Goal: Task Accomplishment & Management: Complete application form

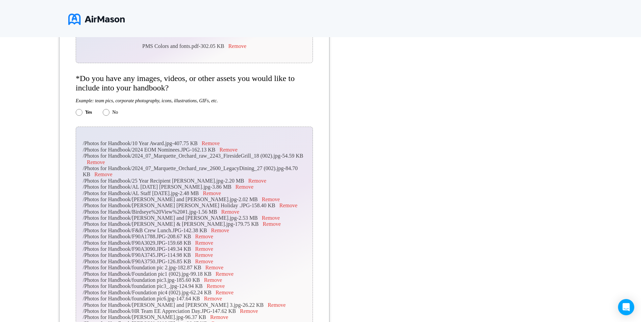
scroll to position [553, 0]
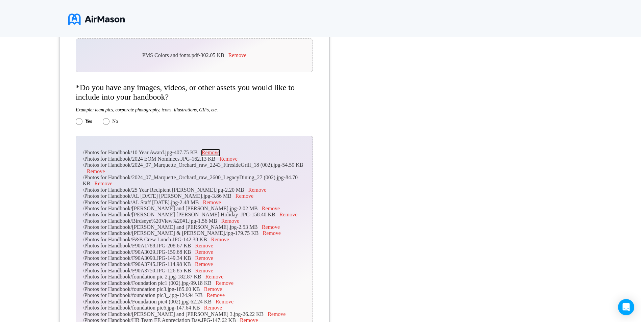
click at [212, 153] on button "Remove" at bounding box center [211, 153] width 18 height 6
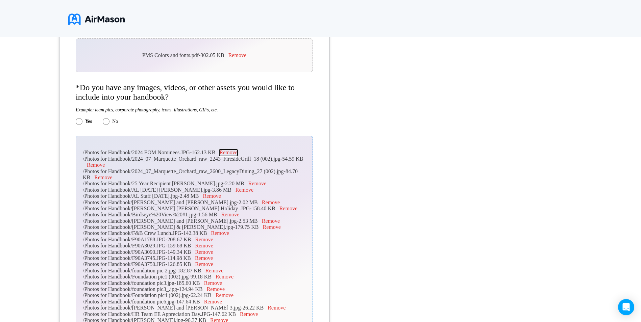
click at [229, 153] on button "Remove" at bounding box center [228, 153] width 18 height 6
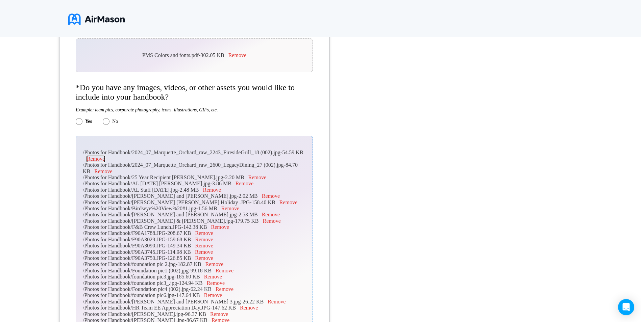
click at [105, 160] on button "Remove" at bounding box center [96, 159] width 18 height 6
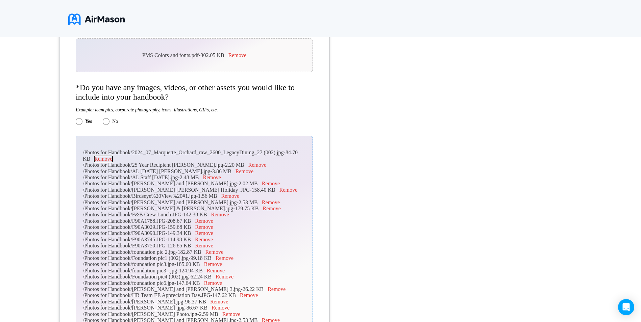
click at [106, 160] on button "Remove" at bounding box center [103, 159] width 18 height 6
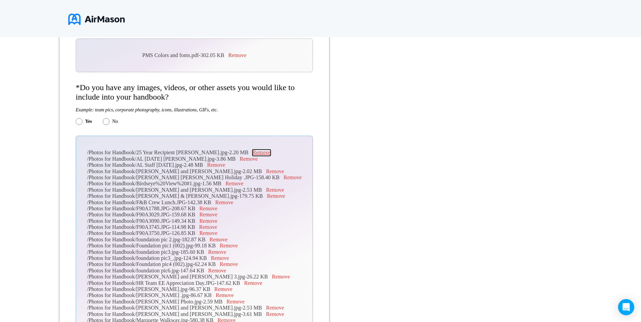
click at [258, 153] on button "Remove" at bounding box center [261, 153] width 18 height 6
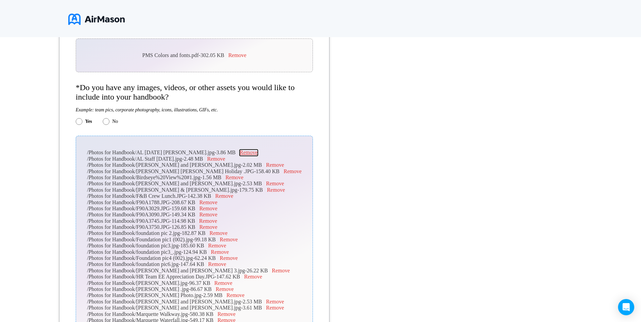
click at [257, 153] on button "Remove" at bounding box center [248, 153] width 18 height 6
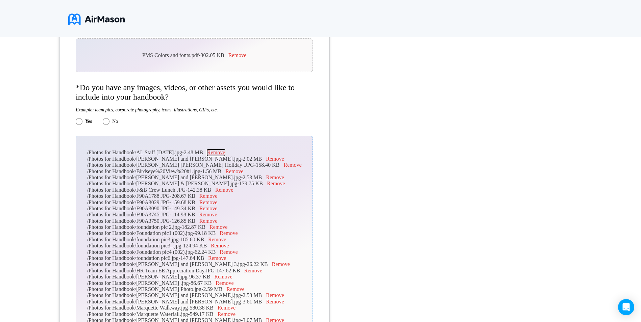
click at [225, 155] on button "Remove" at bounding box center [216, 153] width 18 height 6
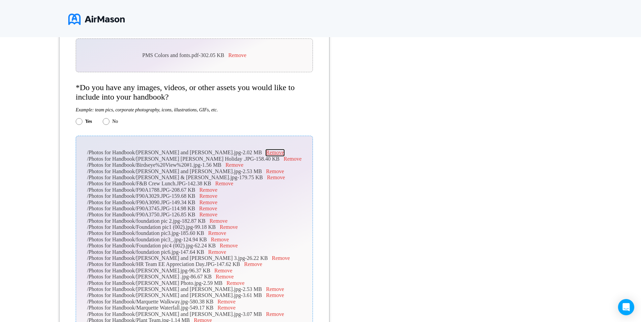
click at [266, 155] on button "Remove" at bounding box center [275, 153] width 18 height 6
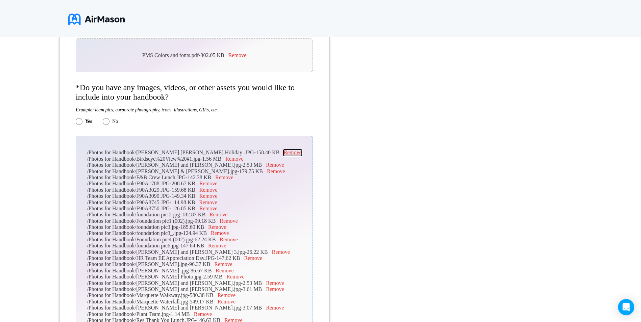
click at [283, 154] on button "Remove" at bounding box center [292, 153] width 18 height 6
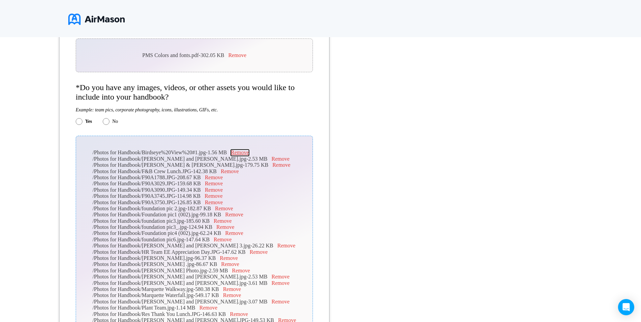
click at [249, 155] on button "Remove" at bounding box center [240, 153] width 18 height 6
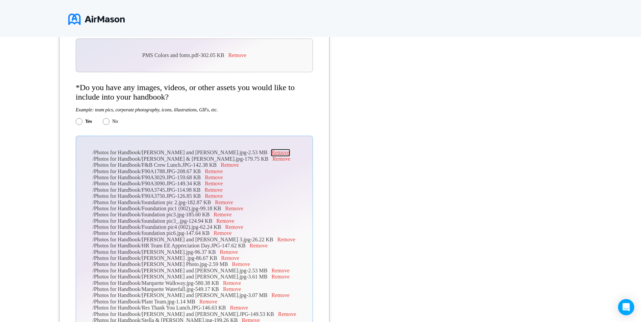
click at [271, 155] on button "Remove" at bounding box center [280, 153] width 18 height 6
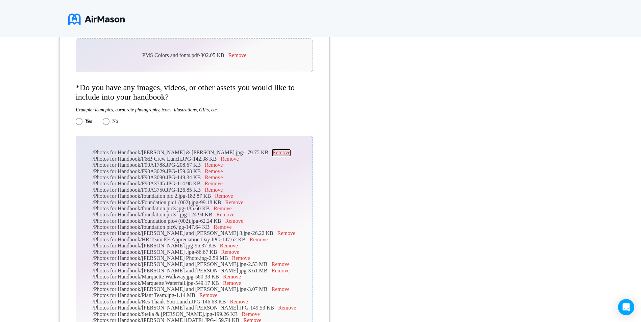
click at [272, 152] on button "Remove" at bounding box center [281, 153] width 18 height 6
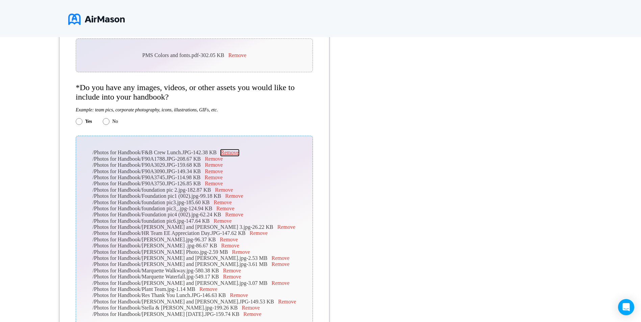
click at [238, 152] on button "Remove" at bounding box center [230, 153] width 18 height 6
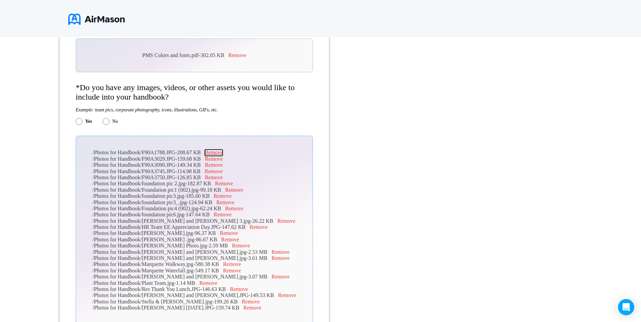
click at [223, 152] on button "Remove" at bounding box center [214, 153] width 18 height 6
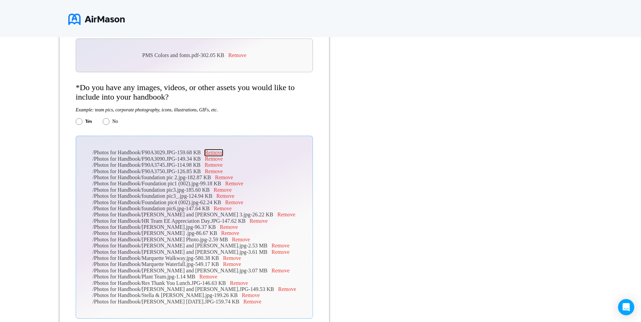
click at [223, 153] on button "Remove" at bounding box center [214, 153] width 18 height 6
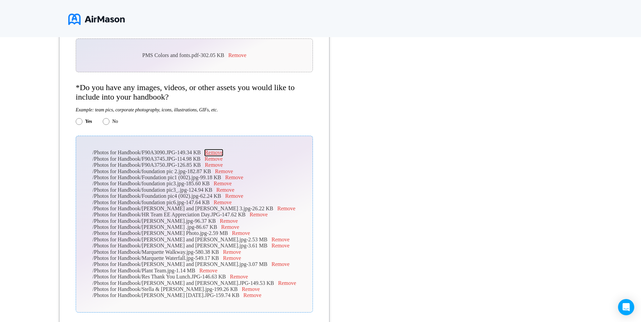
click at [223, 153] on button "Remove" at bounding box center [214, 153] width 18 height 6
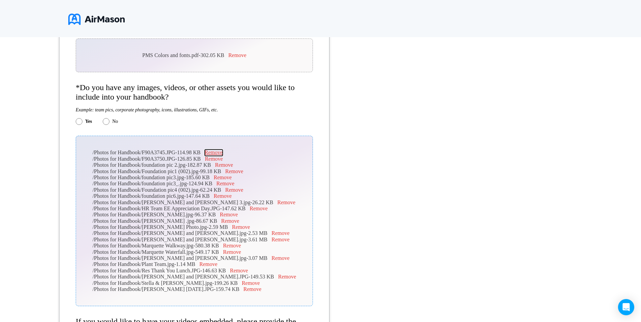
click at [223, 153] on button "Remove" at bounding box center [214, 153] width 18 height 6
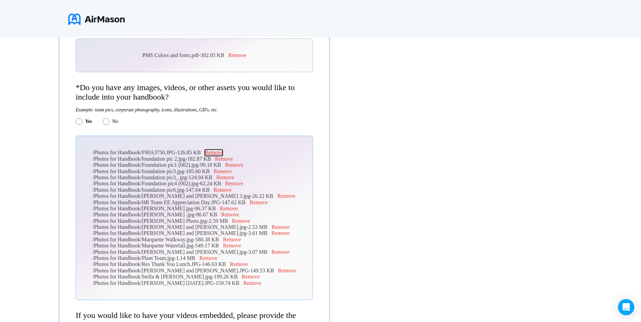
click at [223, 153] on button "Remove" at bounding box center [214, 153] width 18 height 6
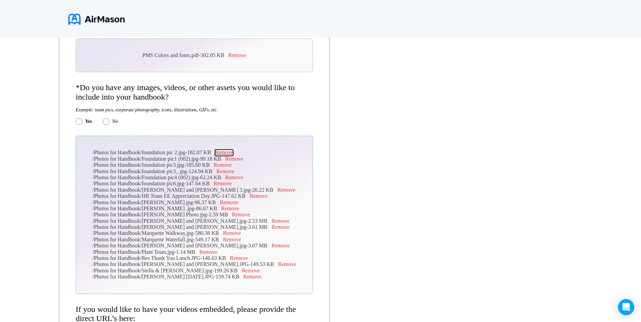
click at [232, 151] on button "Remove" at bounding box center [224, 153] width 18 height 6
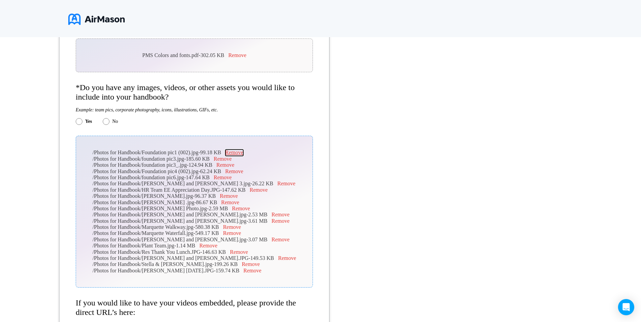
click at [240, 152] on button "Remove" at bounding box center [234, 153] width 18 height 6
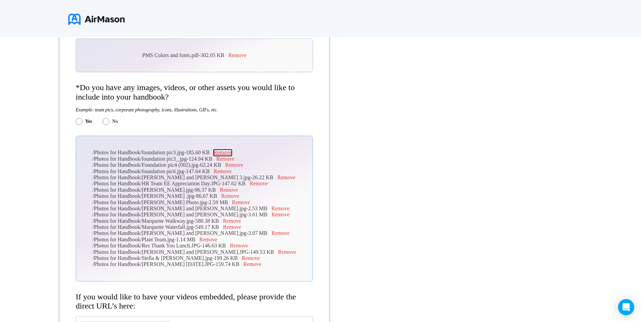
click at [231, 153] on button "Remove" at bounding box center [222, 153] width 18 height 6
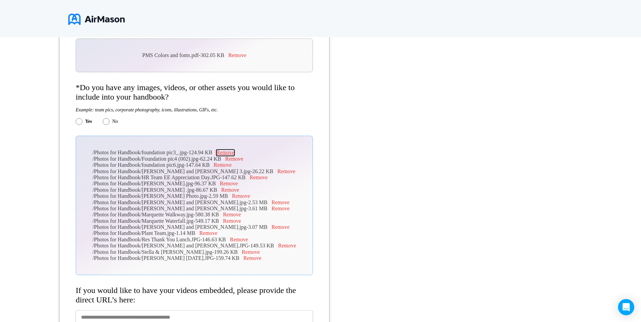
click at [234, 153] on button "Remove" at bounding box center [225, 153] width 18 height 6
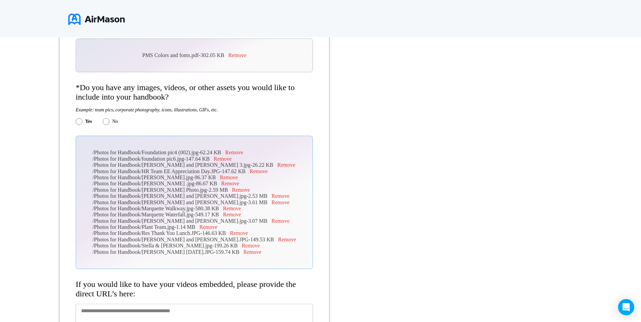
click at [240, 153] on div "/Photos for Handbook/Foundation pic4 (002).jpg - 62.24 KB Remove" at bounding box center [195, 153] width 204 height 6
click at [243, 152] on button "Remove" at bounding box center [234, 153] width 18 height 6
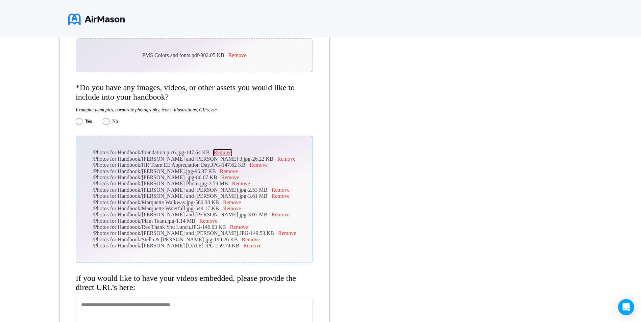
click at [231, 153] on button "Remove" at bounding box center [222, 153] width 18 height 6
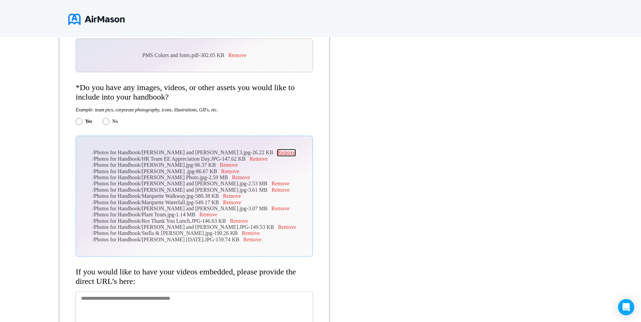
click at [277, 152] on button "Remove" at bounding box center [286, 153] width 18 height 6
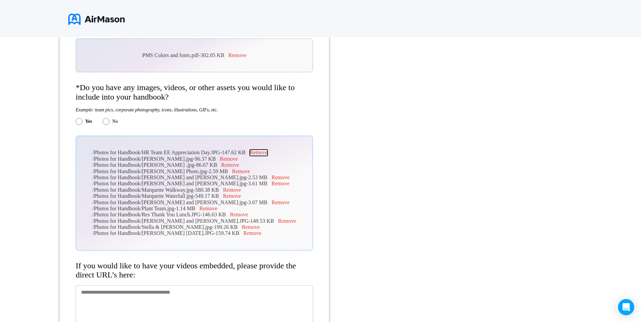
click at [267, 152] on button "Remove" at bounding box center [259, 153] width 18 height 6
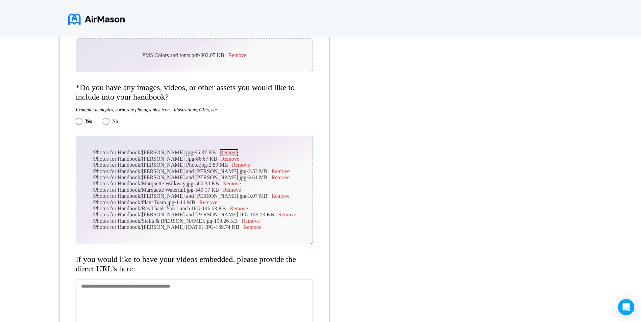
click at [222, 151] on button "Remove" at bounding box center [229, 153] width 18 height 6
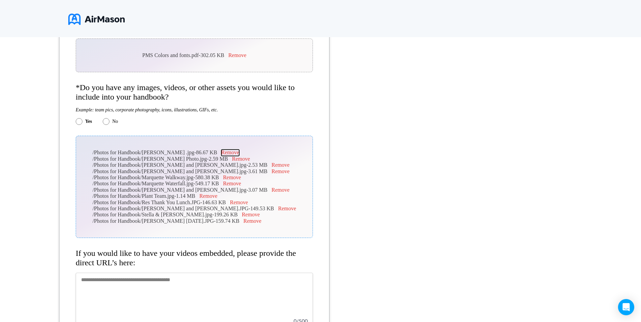
click at [233, 154] on button "Remove" at bounding box center [230, 153] width 18 height 6
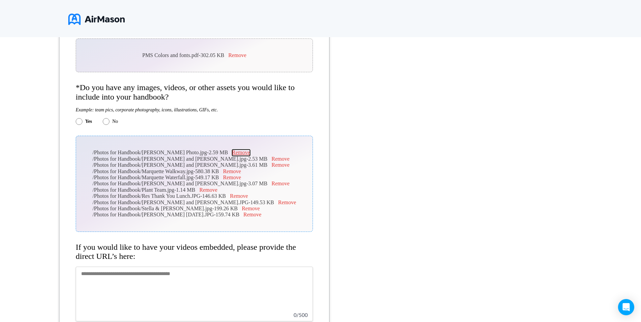
click at [250, 151] on button "Remove" at bounding box center [241, 153] width 18 height 6
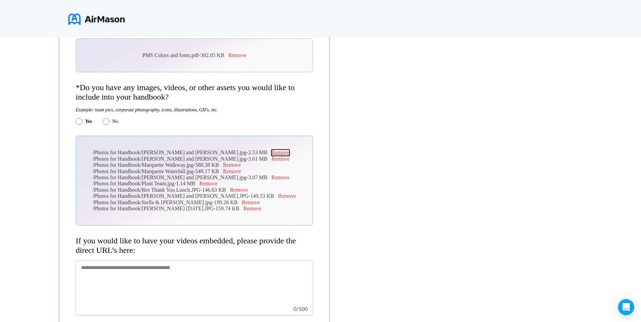
click at [271, 152] on button "Remove" at bounding box center [280, 153] width 18 height 6
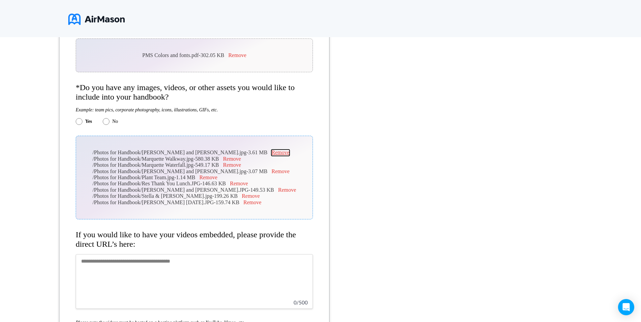
click at [271, 153] on button "Remove" at bounding box center [280, 153] width 18 height 6
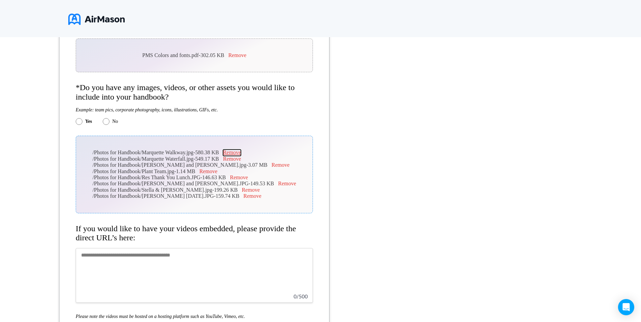
click at [241, 155] on button "Remove" at bounding box center [232, 153] width 18 height 6
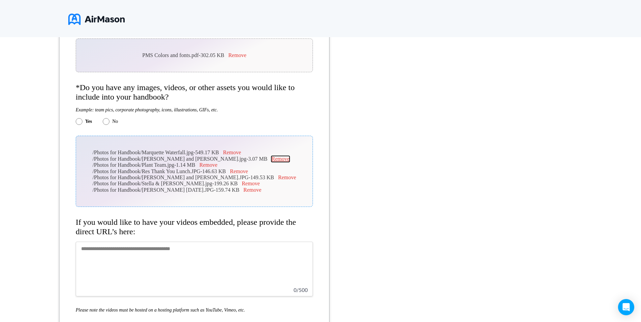
click at [271, 158] on button "Remove" at bounding box center [280, 159] width 18 height 6
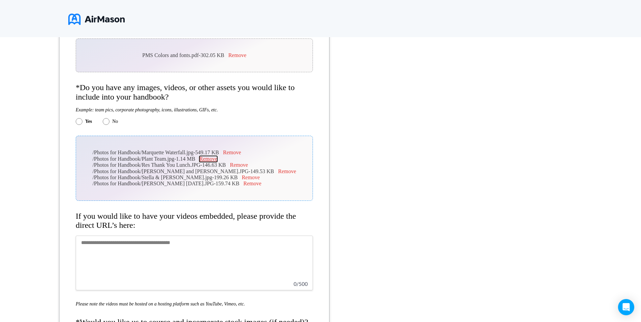
click at [217, 158] on button "Remove" at bounding box center [208, 159] width 18 height 6
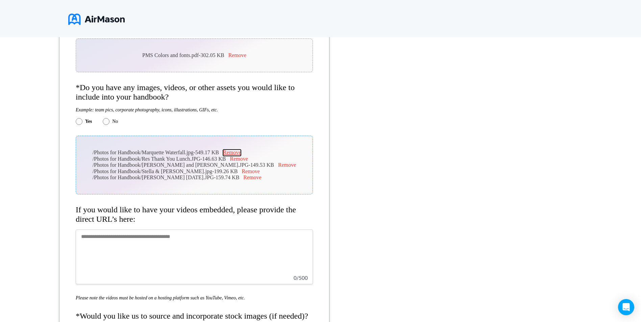
click at [241, 154] on button "Remove" at bounding box center [232, 153] width 18 height 6
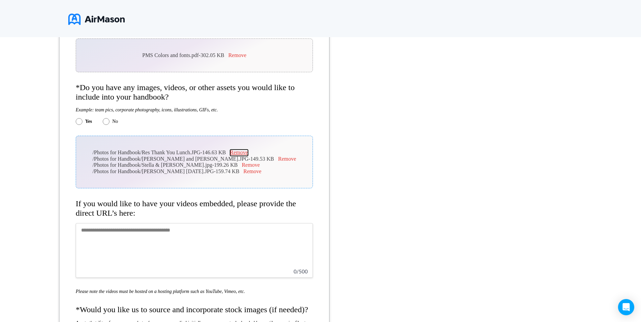
click at [248, 152] on button "Remove" at bounding box center [239, 153] width 18 height 6
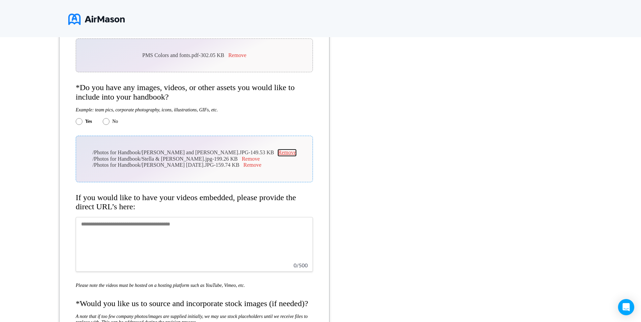
click at [278, 152] on button "Remove" at bounding box center [287, 153] width 18 height 6
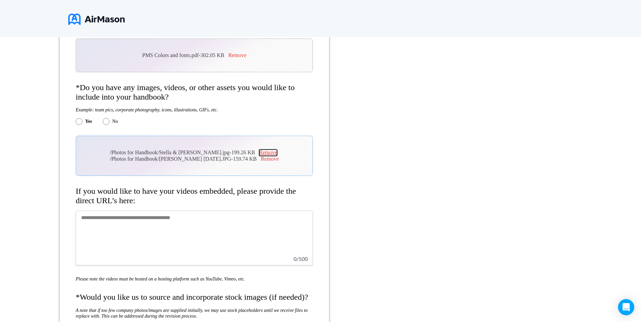
click at [259, 153] on button "Remove" at bounding box center [268, 153] width 18 height 6
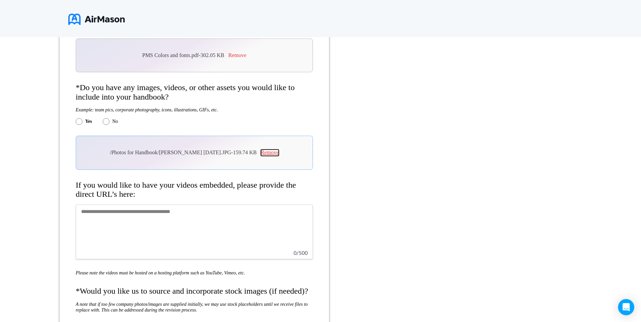
click at [261, 155] on button "Remove" at bounding box center [270, 153] width 18 height 6
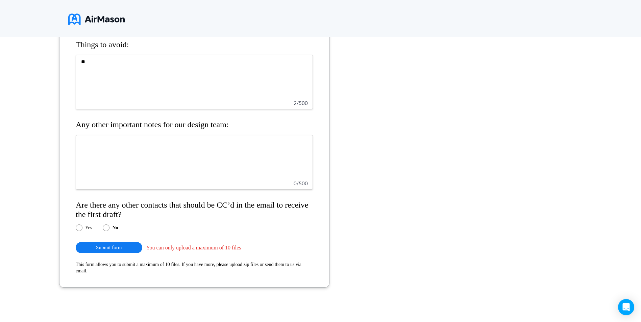
scroll to position [946, 0]
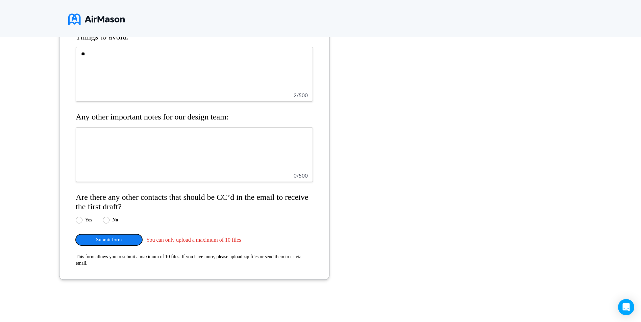
click at [132, 241] on button "Submit form" at bounding box center [109, 239] width 67 height 11
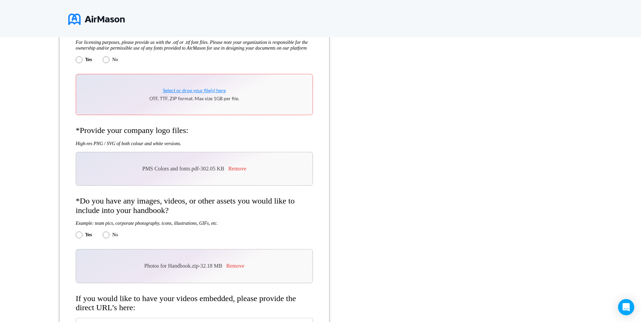
scroll to position [406, 0]
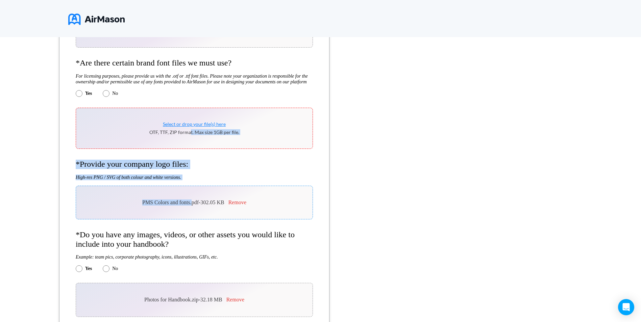
drag, startPoint x: 191, startPoint y: 203, endPoint x: 189, endPoint y: 142, distance: 61.5
click at [189, 142] on form "**********" at bounding box center [194, 270] width 270 height 1100
drag, startPoint x: 189, startPoint y: 142, endPoint x: 229, endPoint y: 160, distance: 43.1
click at [229, 159] on form "**********" at bounding box center [194, 270] width 270 height 1100
click at [450, 209] on div "**********" at bounding box center [320, 313] width 641 height 1100
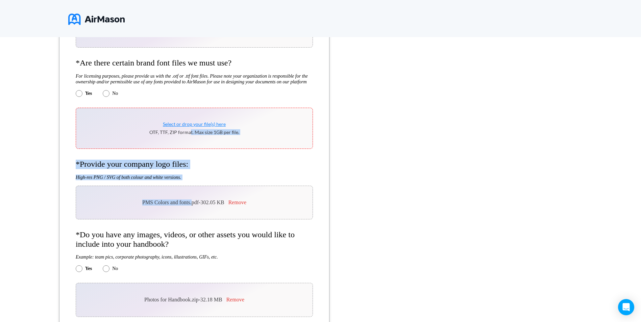
click at [279, 164] on h4 "*Provide your company logo files:" at bounding box center [194, 164] width 237 height 9
click at [262, 168] on h4 "*Provide your company logo files:" at bounding box center [194, 164] width 237 height 9
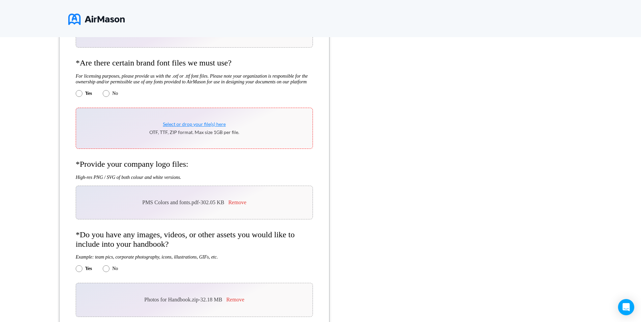
click at [174, 123] on span "Select or drop your file(s) here" at bounding box center [194, 124] width 63 height 6
click at [206, 124] on span "Select or drop your file(s) here" at bounding box center [194, 124] width 63 height 6
click at [195, 126] on span "Select or drop your file(s) here" at bounding box center [194, 124] width 63 height 6
click at [196, 126] on span "Select or drop your file(s) here" at bounding box center [194, 124] width 63 height 6
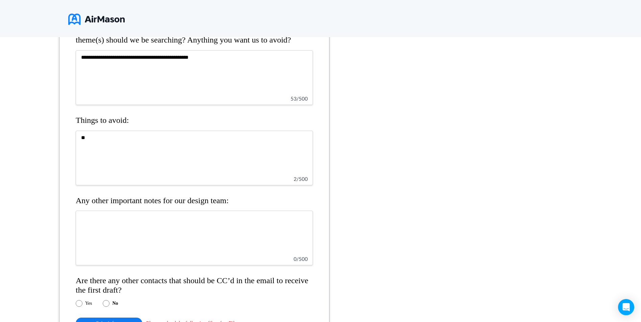
scroll to position [939, 0]
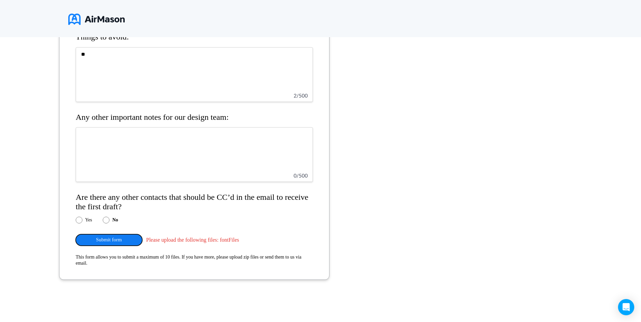
click at [121, 241] on button "Submit form" at bounding box center [109, 239] width 67 height 11
click at [116, 241] on button "Submit form" at bounding box center [109, 239] width 67 height 11
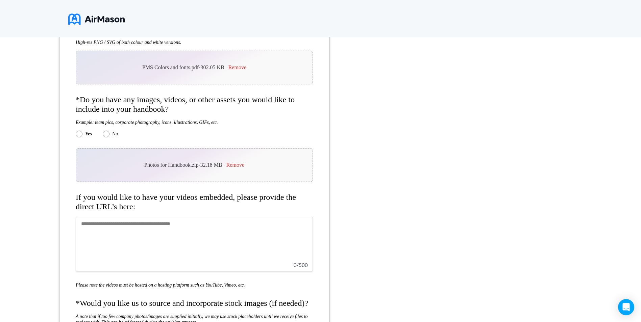
scroll to position [500, 0]
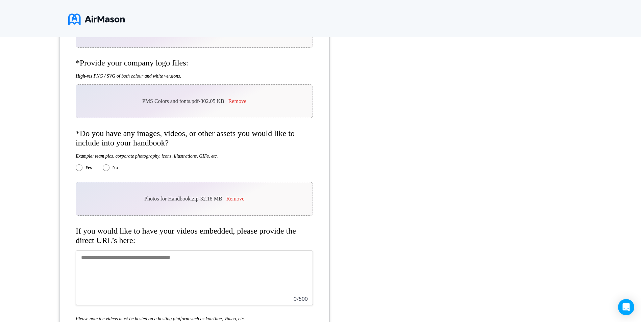
click at [168, 266] on textarea at bounding box center [194, 278] width 237 height 55
click at [167, 263] on textarea "*" at bounding box center [194, 278] width 237 height 55
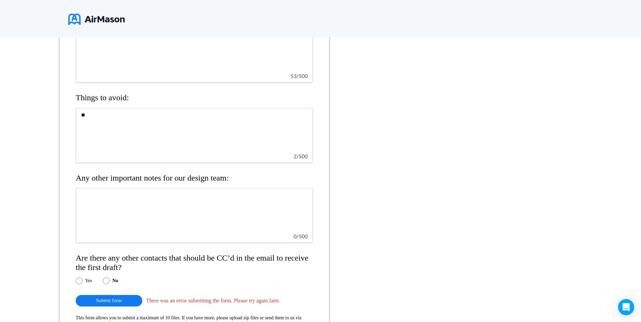
scroll to position [939, 0]
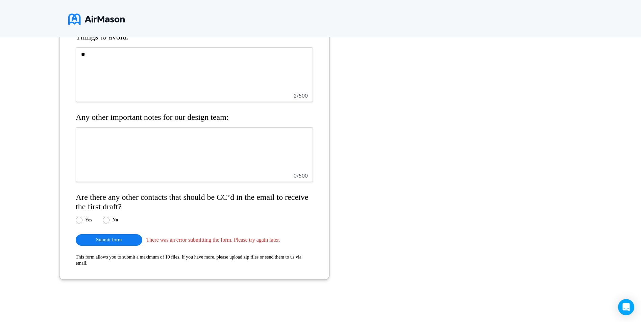
type textarea "**"
click at [88, 239] on button "Submit form" at bounding box center [109, 239] width 67 height 11
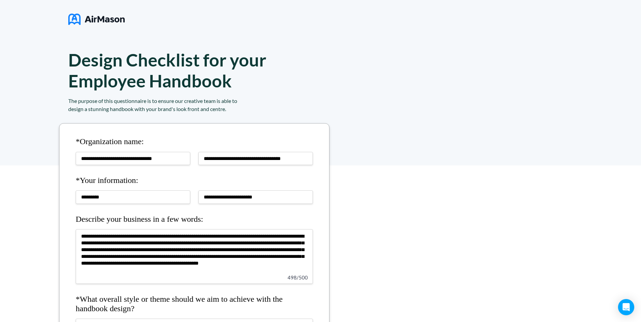
scroll to position [0, 0]
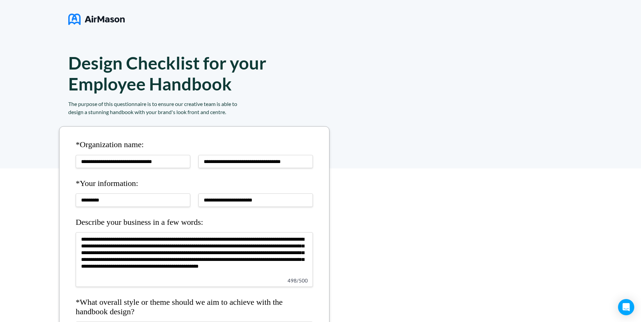
click at [251, 248] on textarea "**********" at bounding box center [194, 259] width 237 height 55
click at [255, 220] on h4 "Describe your business in a few words:" at bounding box center [194, 222] width 237 height 9
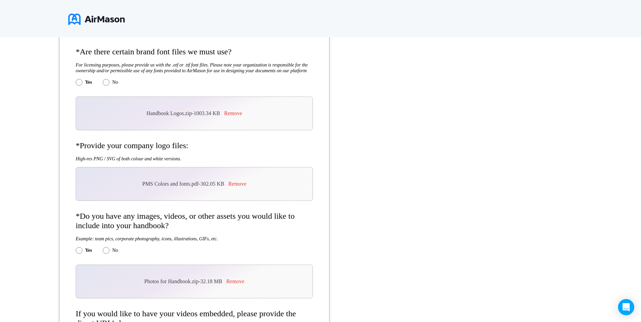
scroll to position [405, 0]
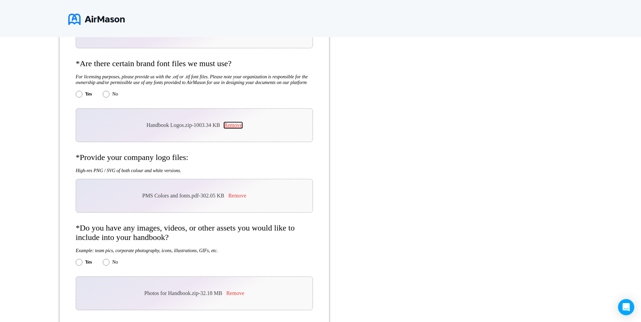
click at [239, 128] on button "Remove" at bounding box center [233, 125] width 18 height 6
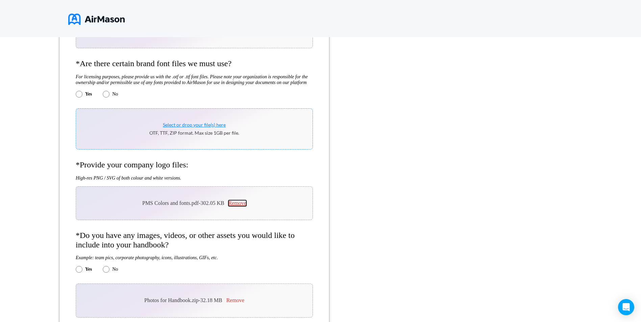
click at [236, 204] on button "Remove" at bounding box center [237, 203] width 18 height 6
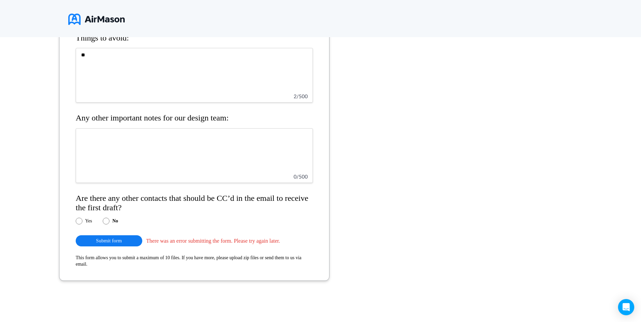
scroll to position [945, 0]
click at [110, 240] on button "Submit form" at bounding box center [109, 240] width 67 height 11
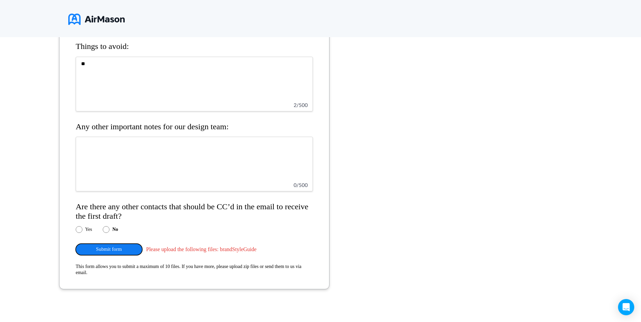
scroll to position [939, 0]
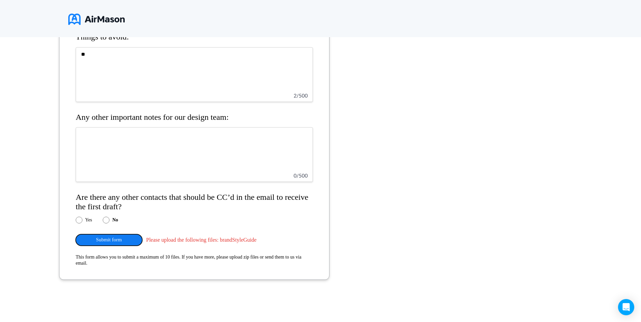
click at [112, 240] on button "Submit form" at bounding box center [109, 239] width 67 height 11
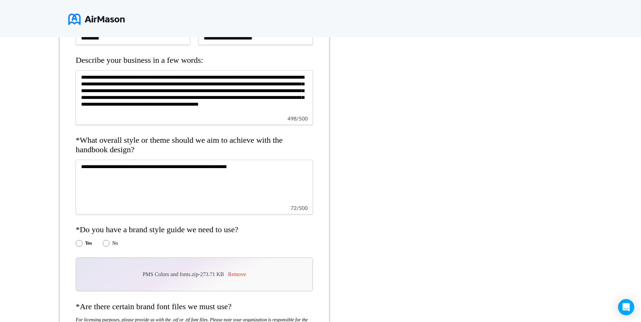
scroll to position [128, 0]
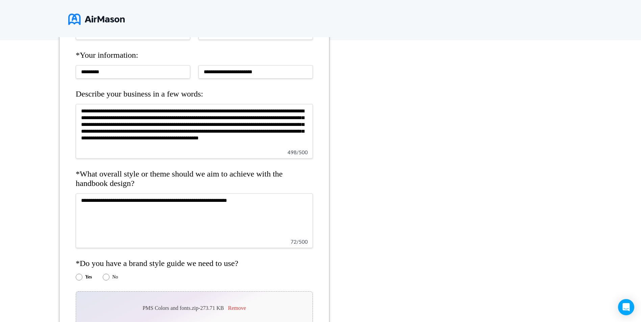
click at [192, 217] on textarea "**********" at bounding box center [194, 220] width 237 height 55
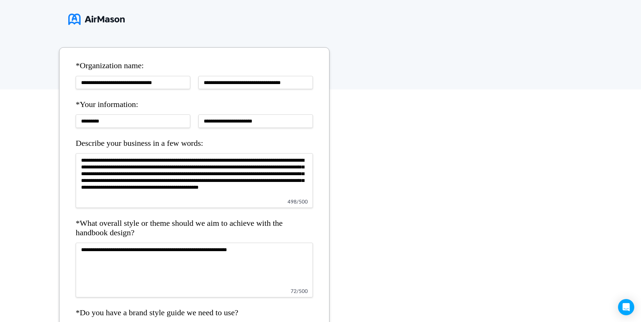
scroll to position [0, 0]
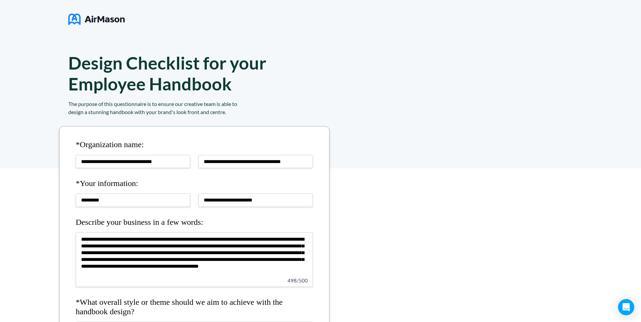
click at [176, 142] on h4 "*Organization name:" at bounding box center [194, 144] width 237 height 9
click at [142, 148] on h4 "*Organization name:" at bounding box center [194, 144] width 237 height 9
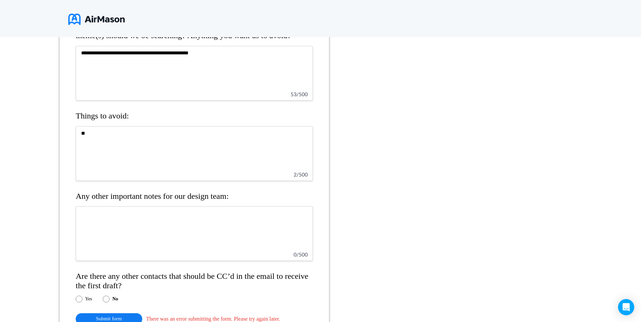
scroll to position [939, 0]
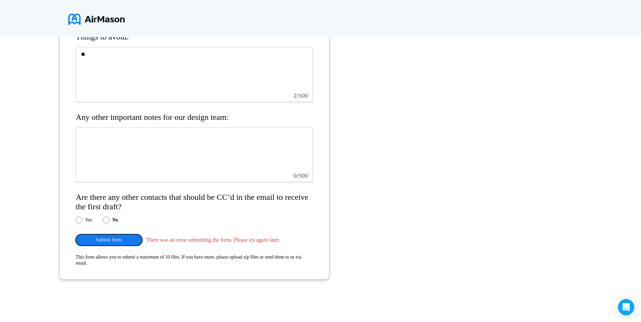
click at [107, 240] on button "Submit form" at bounding box center [109, 239] width 67 height 11
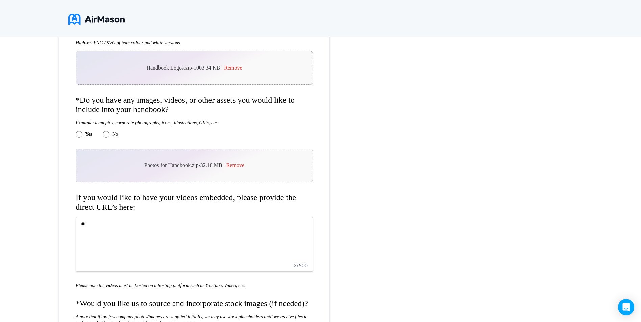
scroll to position [432, 0]
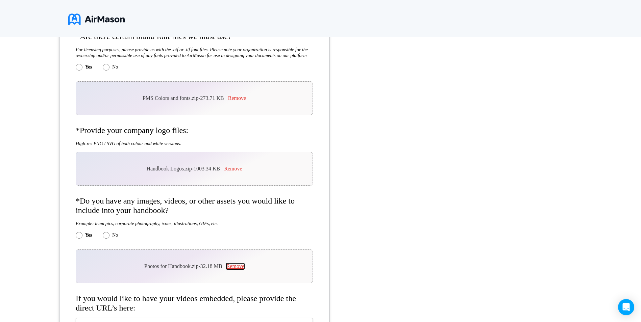
click at [236, 264] on button "Remove" at bounding box center [235, 266] width 18 height 6
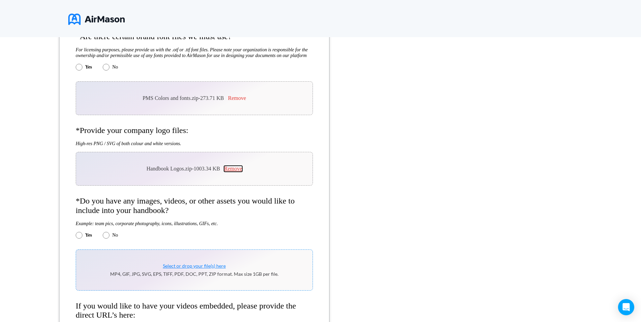
click at [232, 170] on button "Remove" at bounding box center [233, 169] width 18 height 6
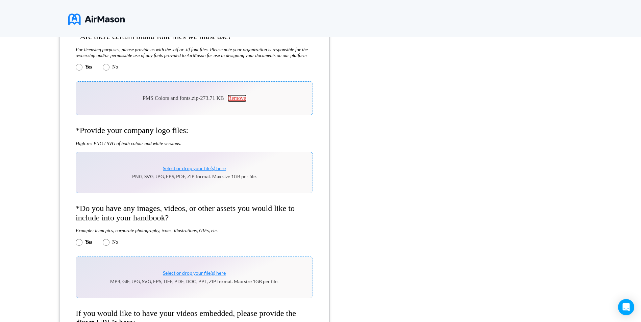
click at [238, 97] on button "Remove" at bounding box center [237, 98] width 18 height 6
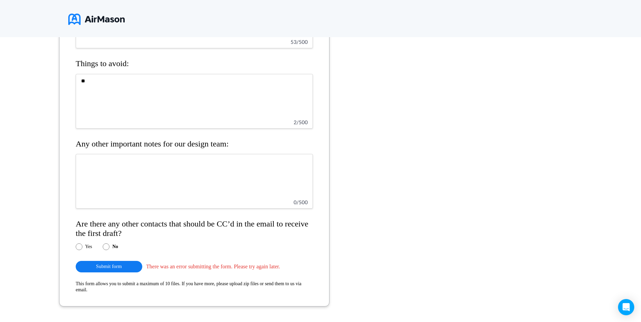
scroll to position [939, 0]
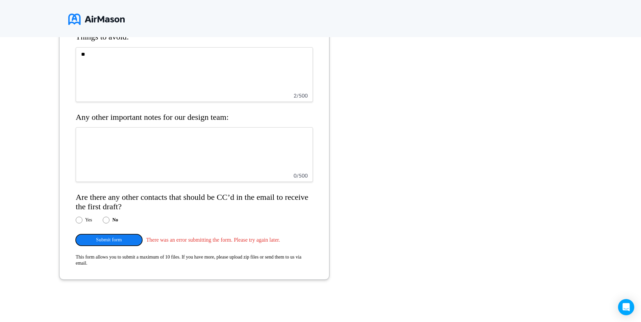
click at [105, 239] on button "Submit form" at bounding box center [109, 239] width 67 height 11
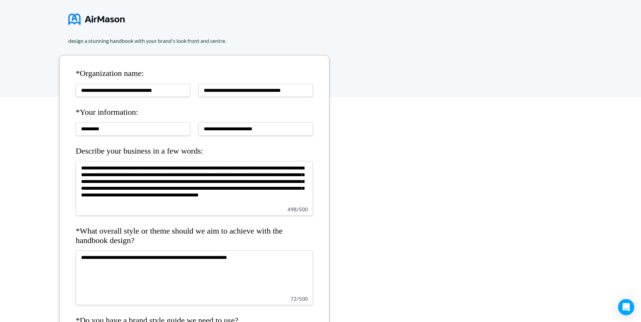
scroll to position [61, 0]
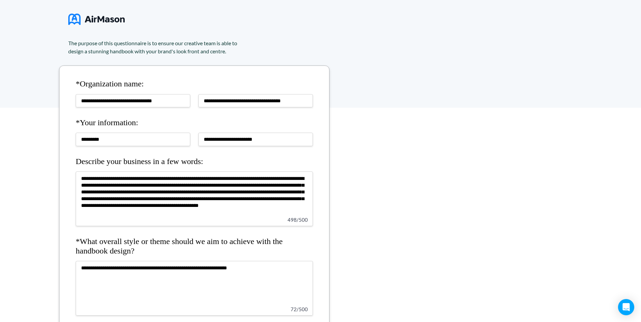
drag, startPoint x: 231, startPoint y: 205, endPoint x: 78, endPoint y: 179, distance: 154.9
click at [78, 179] on textarea "**********" at bounding box center [194, 199] width 237 height 55
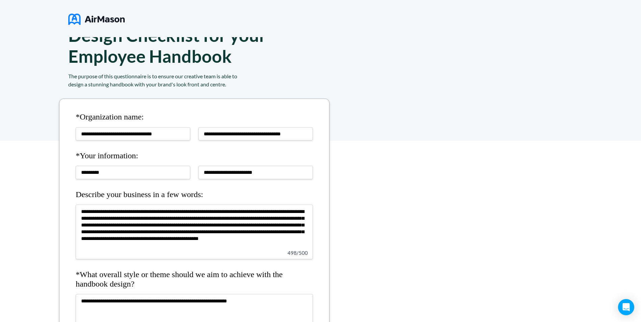
scroll to position [0, 0]
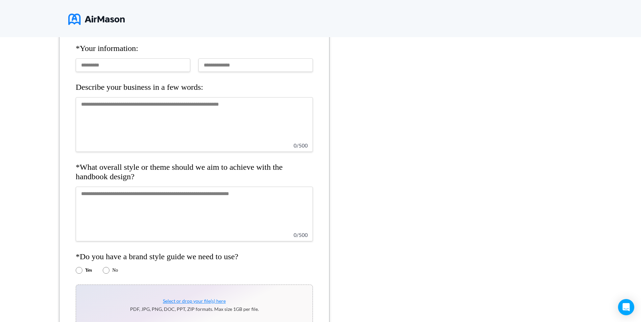
click at [82, 105] on textarea at bounding box center [194, 124] width 237 height 55
paste textarea "**********"
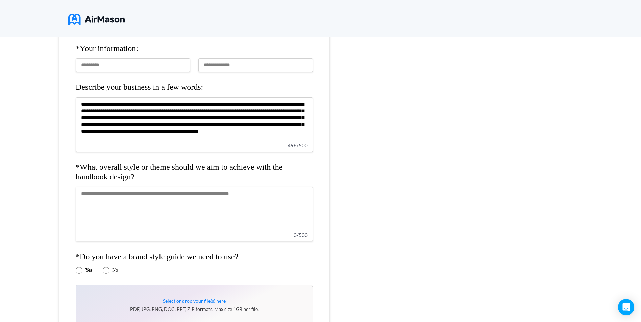
type textarea "**********"
click at [103, 193] on textarea at bounding box center [194, 214] width 237 height 55
type textarea "**********"
click at [93, 65] on input "text" at bounding box center [133, 64] width 114 height 13
type input "*********"
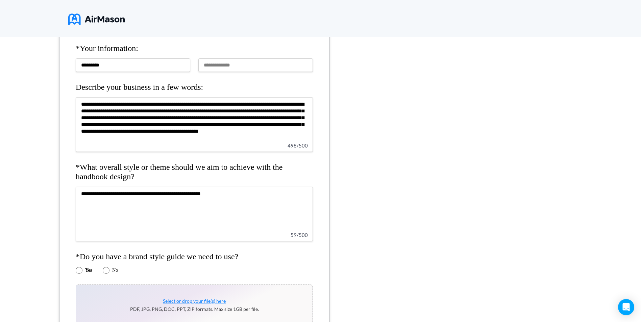
click at [209, 63] on input "email" at bounding box center [255, 64] width 114 height 13
type input "**********"
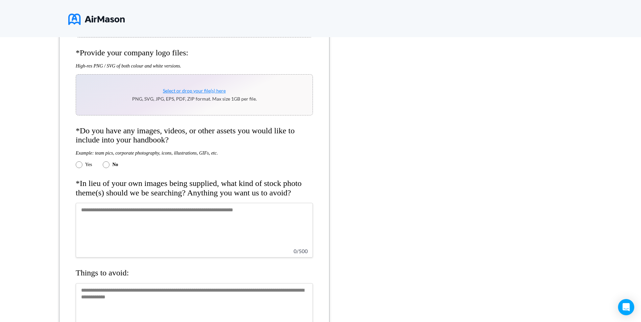
scroll to position [540, 0]
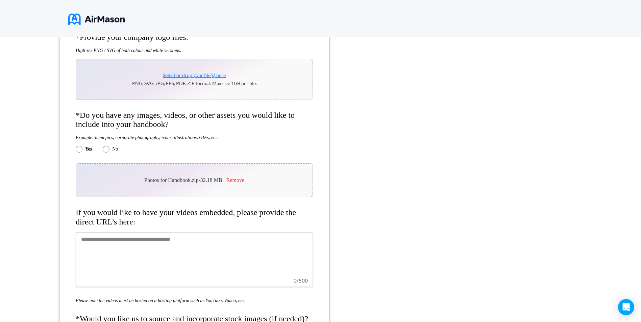
click at [149, 237] on textarea at bounding box center [194, 259] width 237 height 55
type textarea "**"
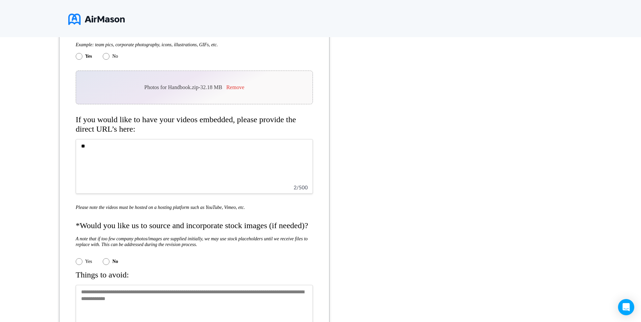
scroll to position [642, 0]
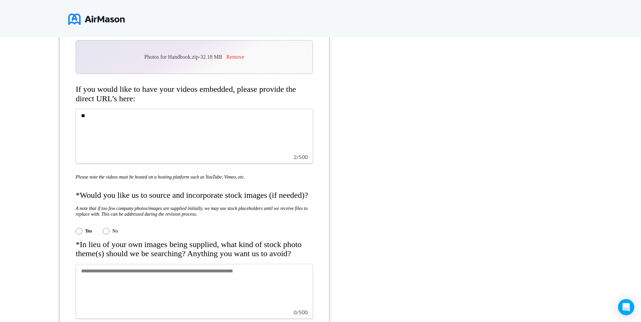
click at [103, 275] on textarea at bounding box center [194, 291] width 237 height 55
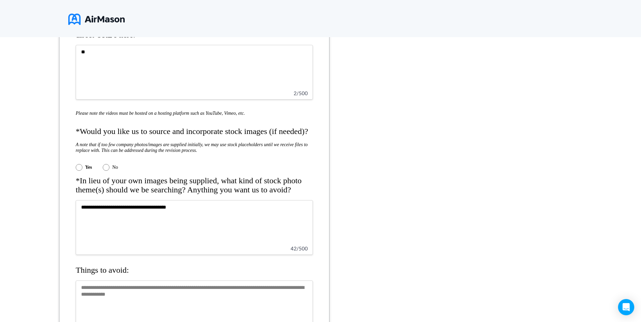
scroll to position [777, 0]
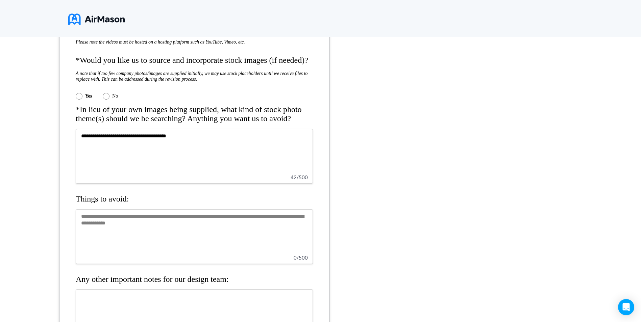
type textarea "**********"
click at [108, 219] on textarea at bounding box center [194, 236] width 237 height 55
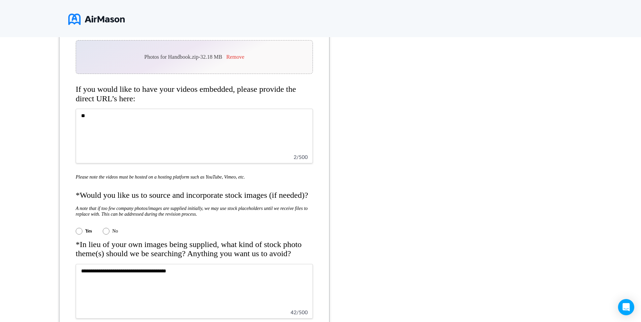
scroll to position [608, 0]
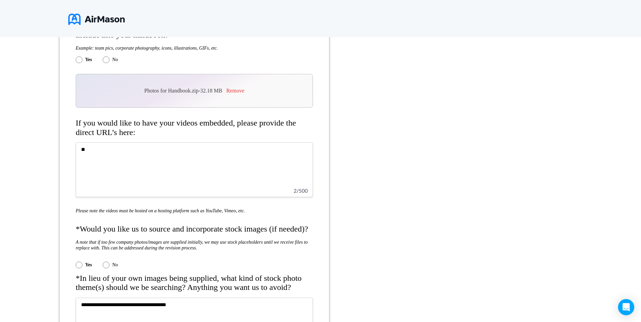
type textarea "***"
click at [85, 149] on textarea "**" at bounding box center [194, 169] width 237 height 55
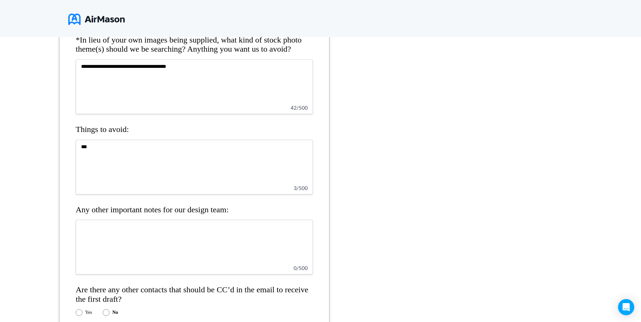
scroll to position [878, 0]
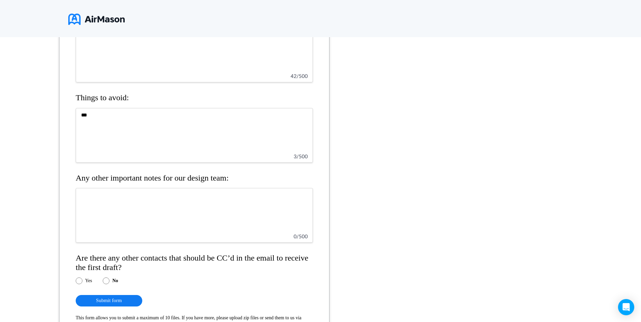
type textarea "***"
click at [91, 196] on textarea at bounding box center [194, 215] width 237 height 55
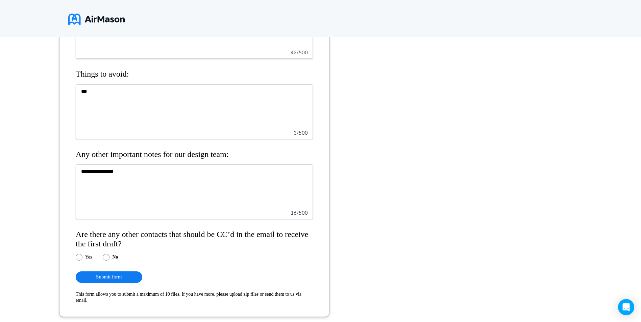
scroll to position [939, 0]
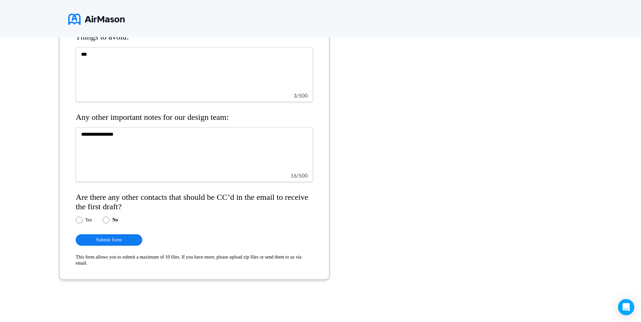
type textarea "**********"
click at [120, 240] on button "Submit form" at bounding box center [109, 239] width 67 height 11
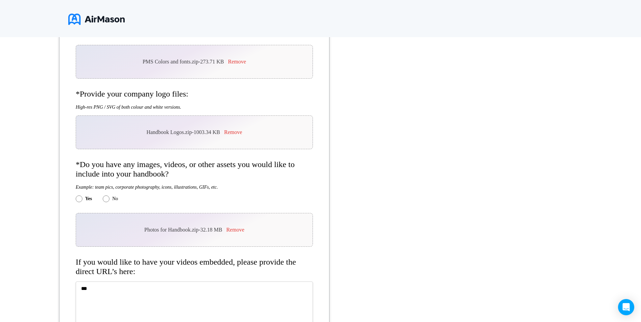
scroll to position [466, 0]
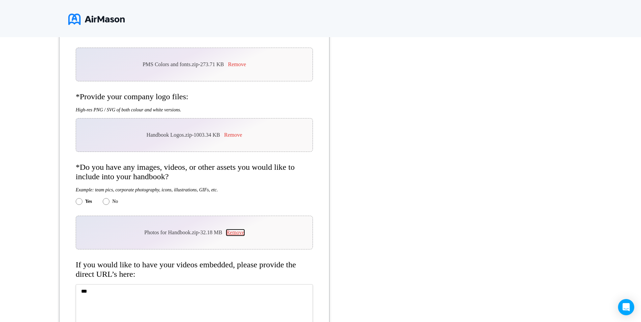
click at [237, 232] on button "Remove" at bounding box center [235, 233] width 18 height 6
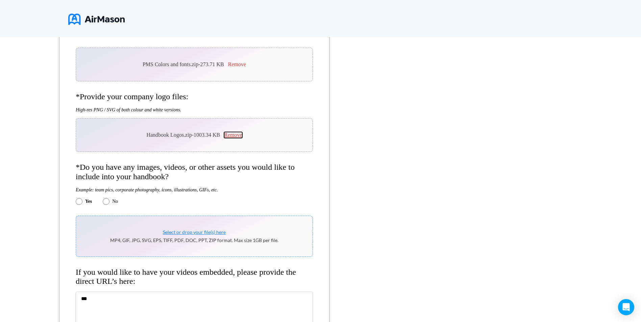
click at [235, 135] on button "Remove" at bounding box center [233, 135] width 18 height 6
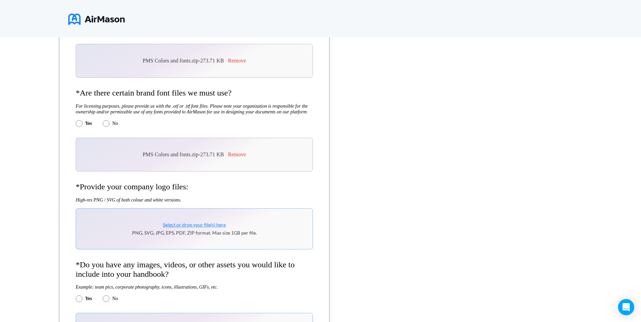
scroll to position [331, 0]
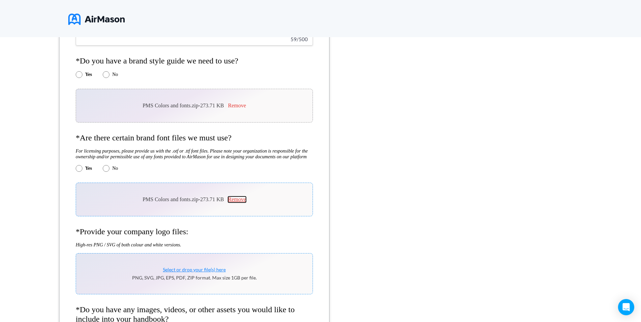
click at [239, 200] on button "Remove" at bounding box center [237, 200] width 18 height 6
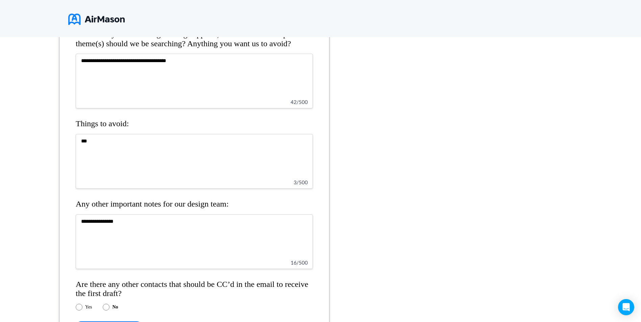
scroll to position [702, 0]
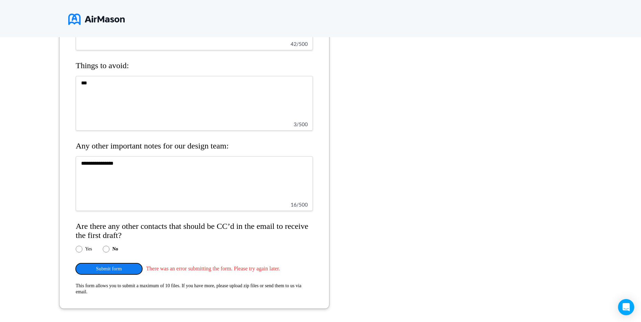
click at [118, 267] on button "Submit form" at bounding box center [109, 268] width 67 height 11
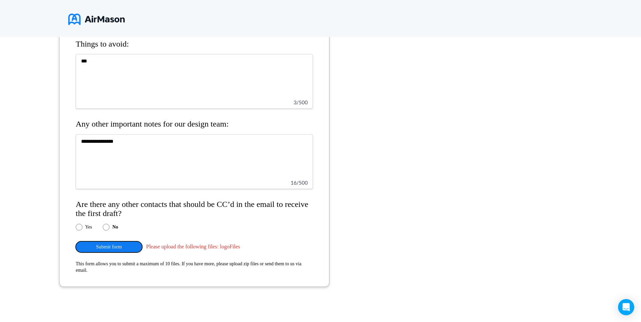
scroll to position [724, 0]
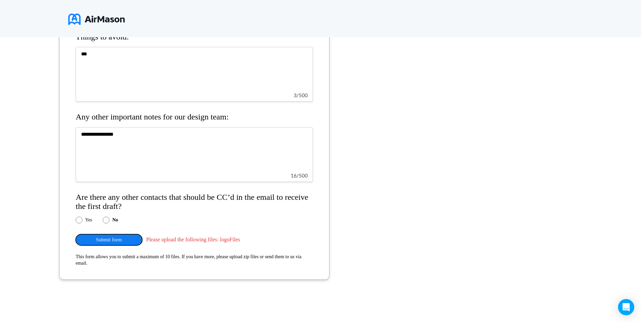
click at [113, 241] on button "Submit form" at bounding box center [109, 239] width 67 height 11
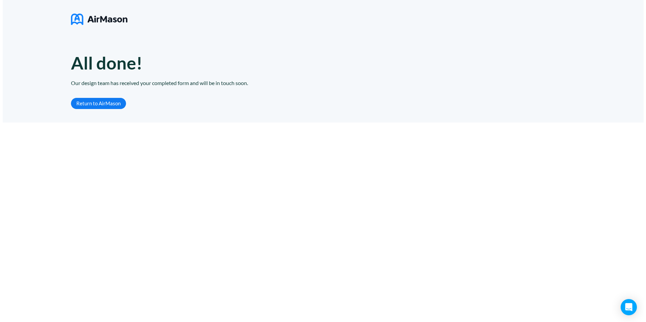
scroll to position [0, 0]
